Goal: Task Accomplishment & Management: Use online tool/utility

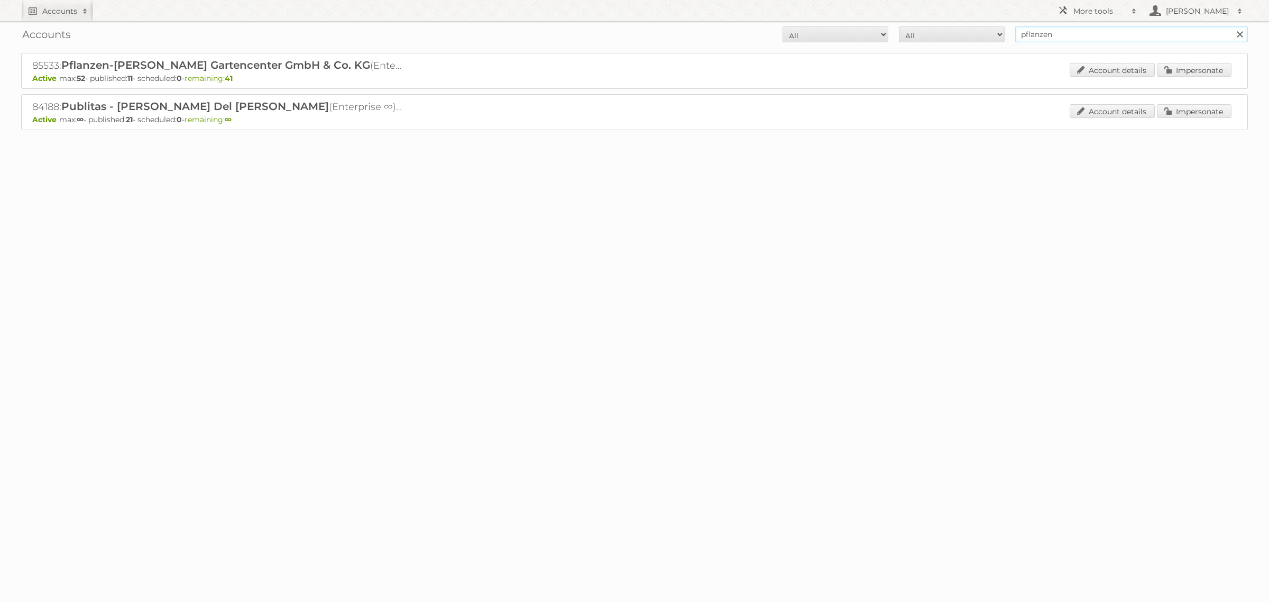
click at [1048, 28] on input "pflanzen" at bounding box center [1131, 34] width 233 height 16
type input "etos"
click at [1231, 26] on input "Search" at bounding box center [1239, 34] width 16 height 16
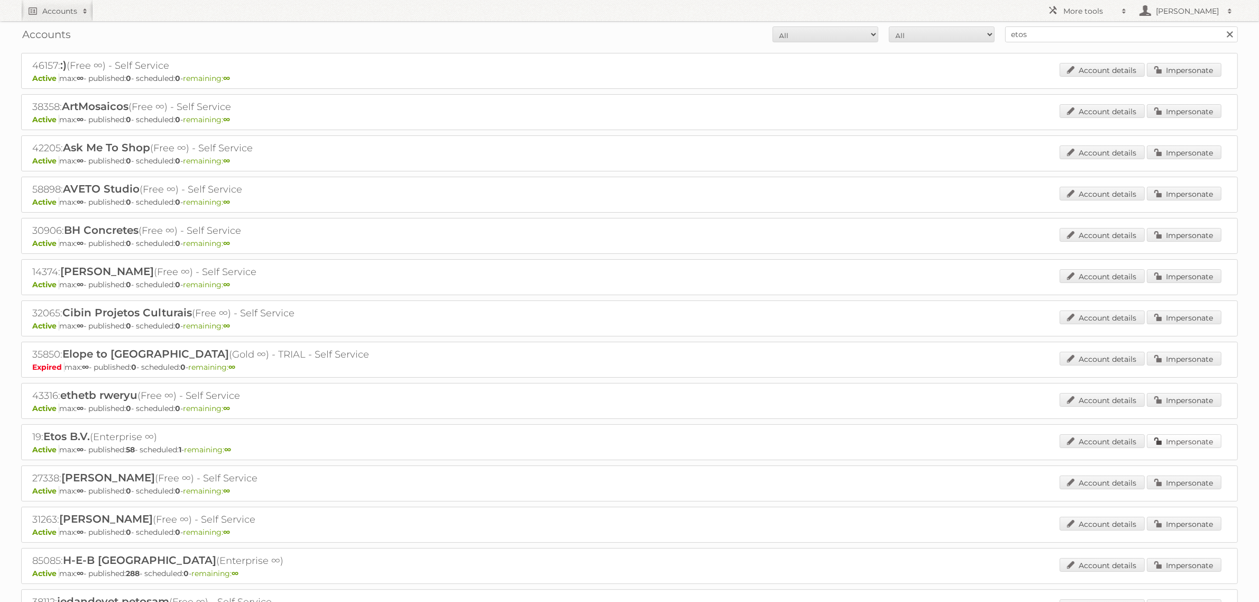
click at [1196, 442] on link "Impersonate" at bounding box center [1184, 441] width 75 height 14
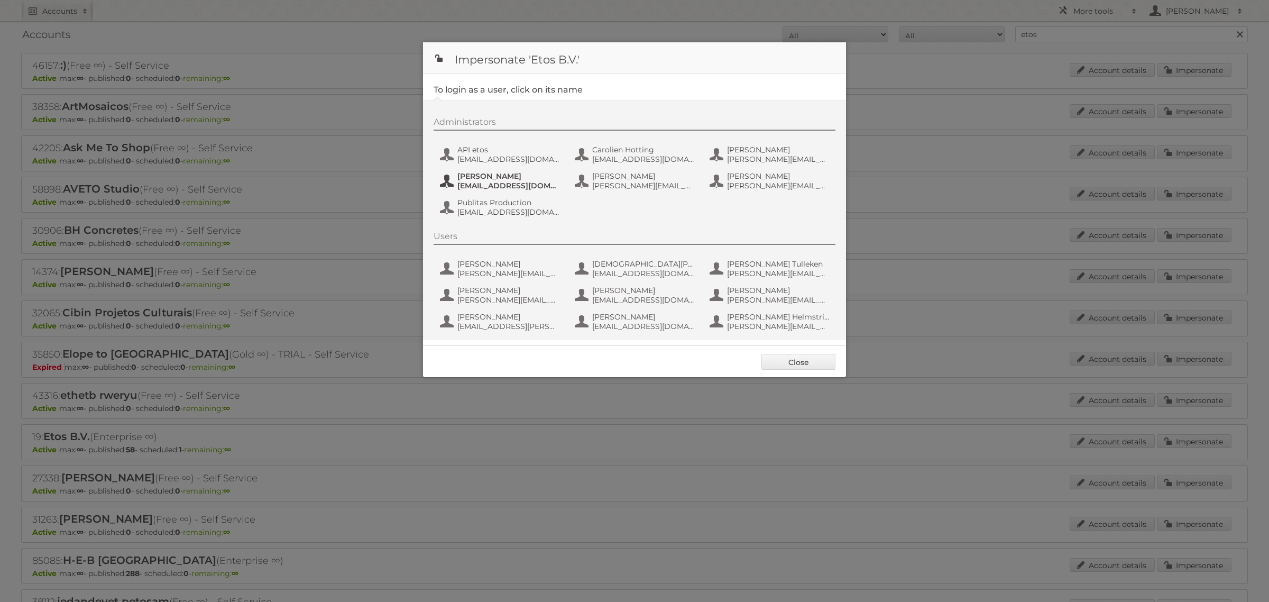
click at [471, 180] on span "Hidde de Bruijn" at bounding box center [508, 176] width 103 height 10
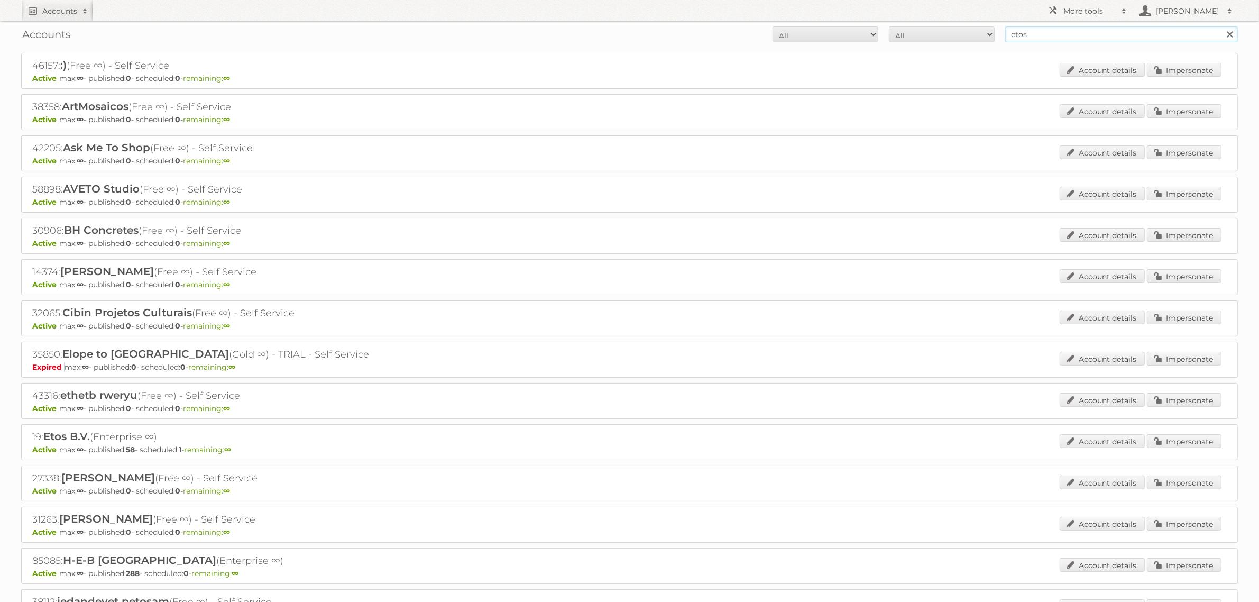
click at [1079, 40] on input "etos" at bounding box center [1121, 34] width 233 height 16
type input "karwei"
click at [1221, 26] on input "Search" at bounding box center [1229, 34] width 16 height 16
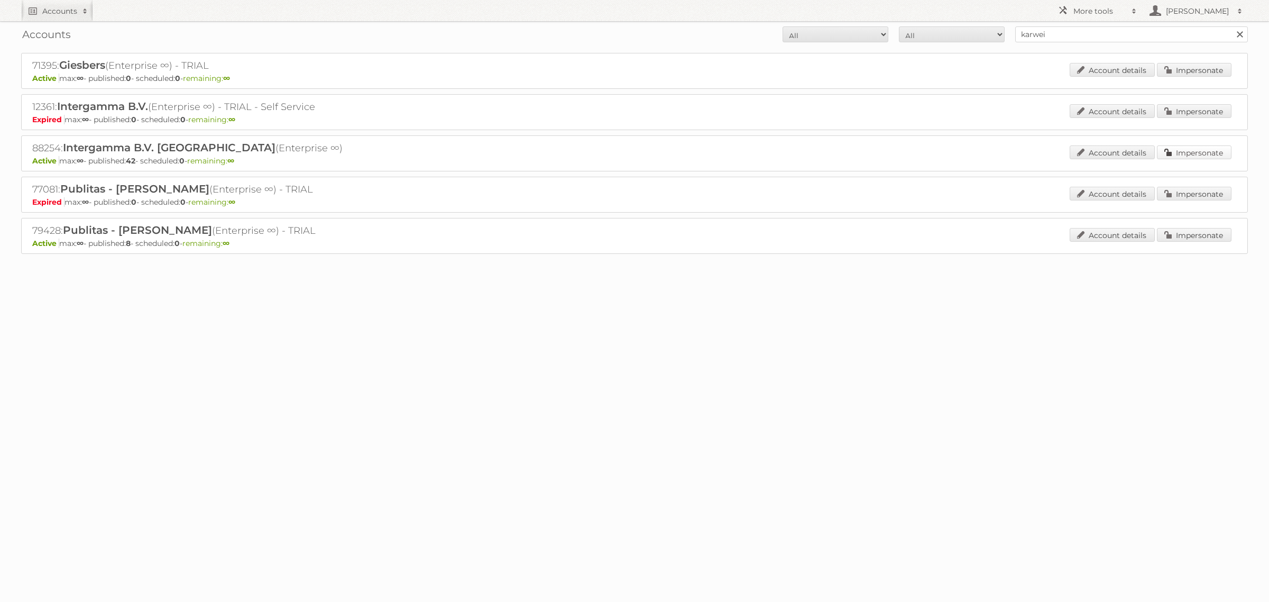
click at [1182, 150] on link "Impersonate" at bounding box center [1194, 152] width 75 height 14
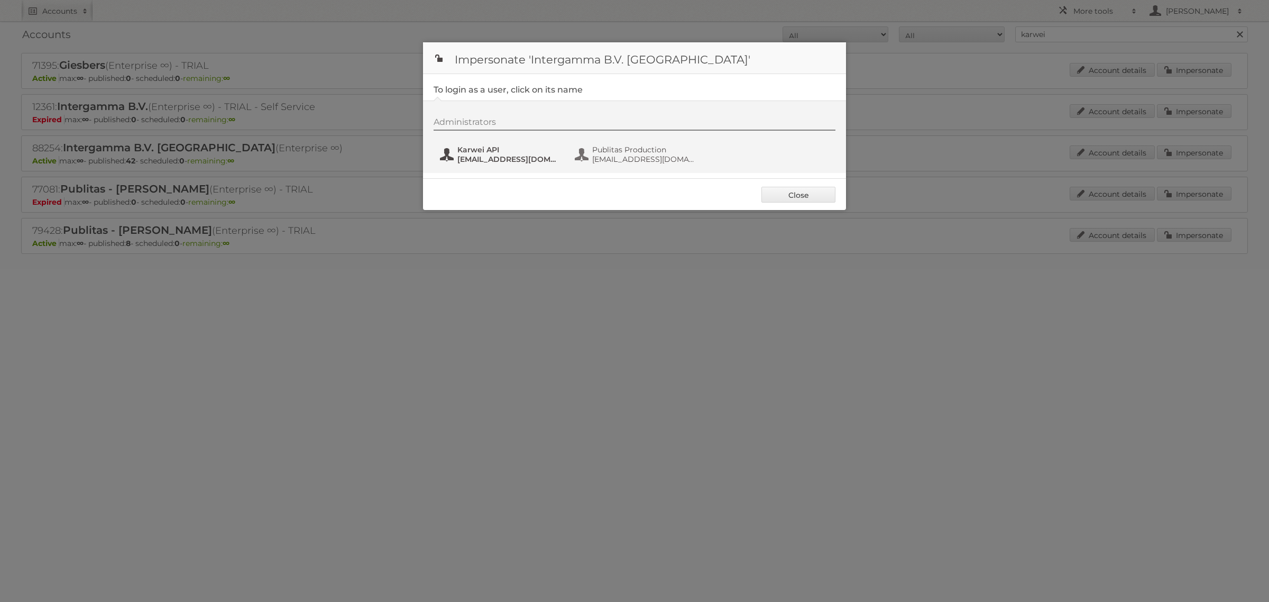
click at [505, 152] on span "Karwei API" at bounding box center [508, 150] width 103 height 10
